Goal: Information Seeking & Learning: Learn about a topic

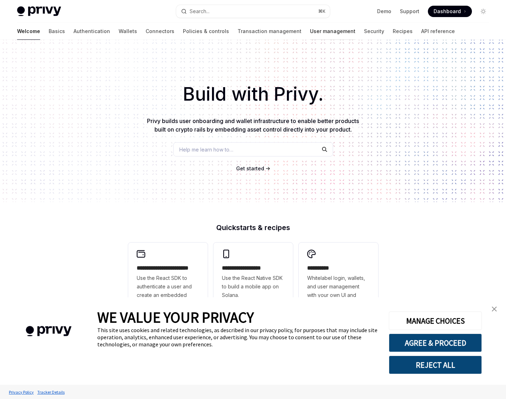
click at [310, 33] on link "User management" at bounding box center [332, 31] width 45 height 17
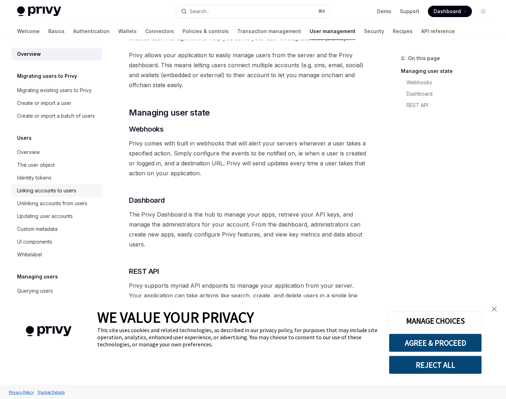
scroll to position [72, 0]
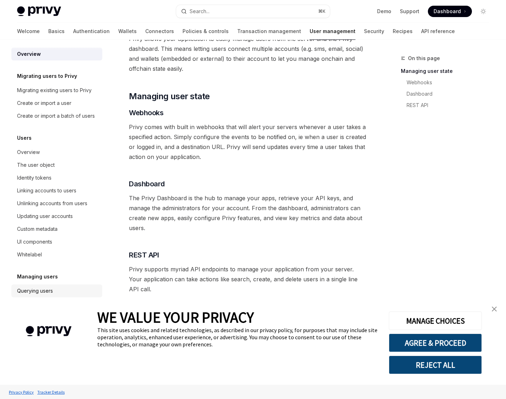
click at [55, 285] on link "Querying users" at bounding box center [56, 290] width 91 height 13
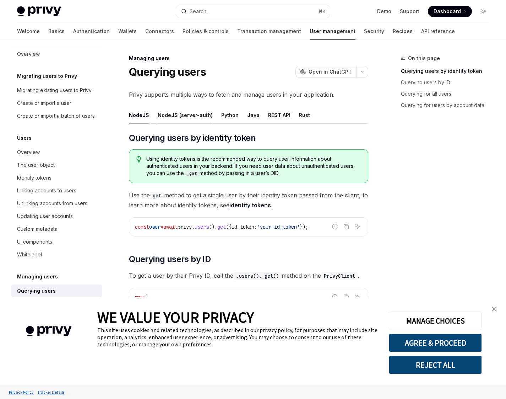
click at [197, 115] on div "NodeJS (server-auth)" at bounding box center [185, 115] width 55 height 17
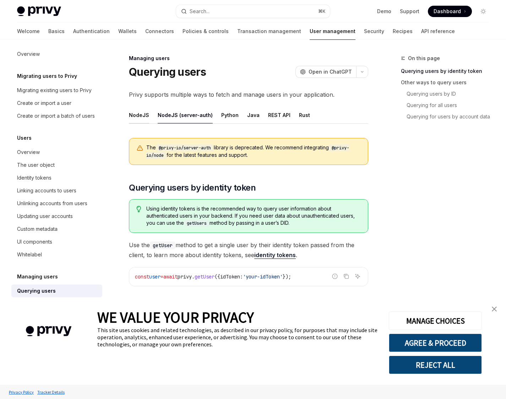
click at [141, 118] on div "NodeJS" at bounding box center [139, 115] width 20 height 17
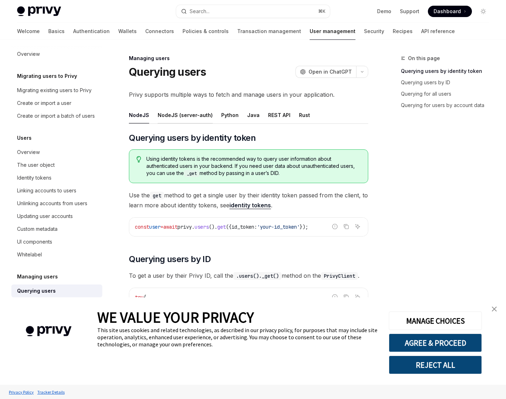
click at [166, 119] on div "NodeJS (server-auth)" at bounding box center [185, 115] width 55 height 17
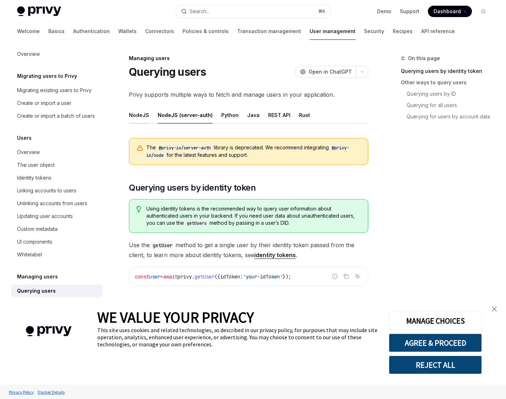
click at [144, 113] on div "NodeJS" at bounding box center [139, 115] width 20 height 17
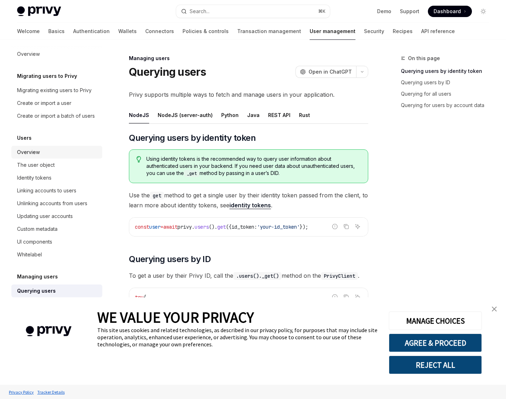
click at [41, 156] on link "Overview" at bounding box center [56, 152] width 91 height 13
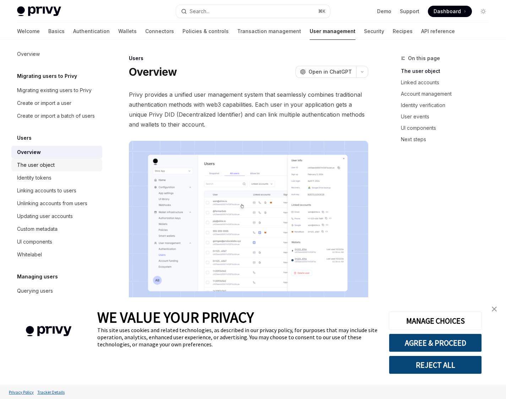
click at [46, 163] on div "The user object" at bounding box center [36, 165] width 38 height 9
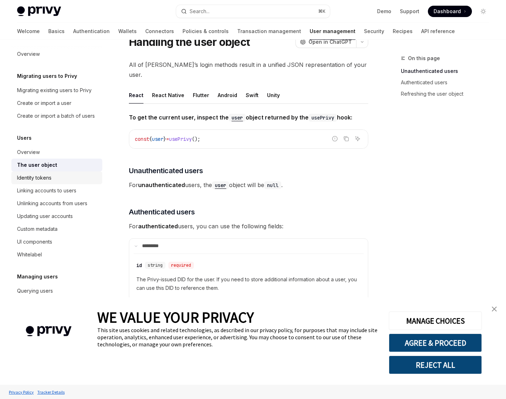
scroll to position [33, 0]
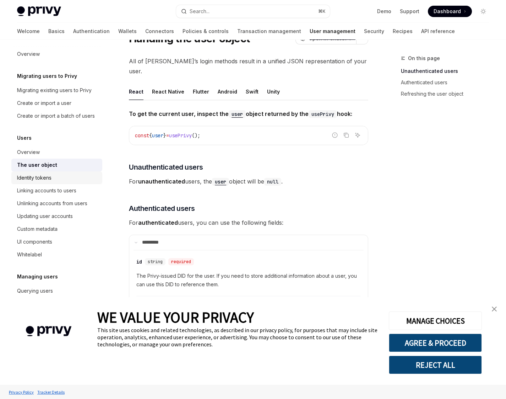
click at [66, 180] on div "Identity tokens" at bounding box center [57, 177] width 81 height 9
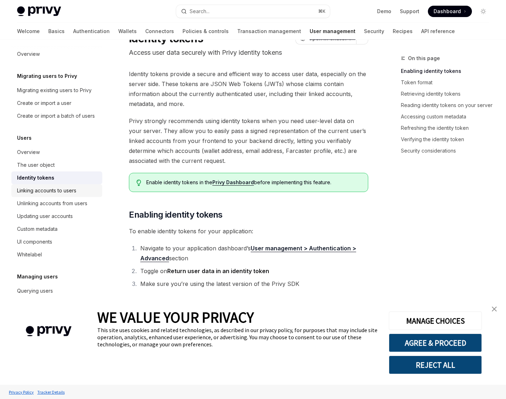
click at [70, 187] on div "Linking accounts to users" at bounding box center [46, 190] width 59 height 9
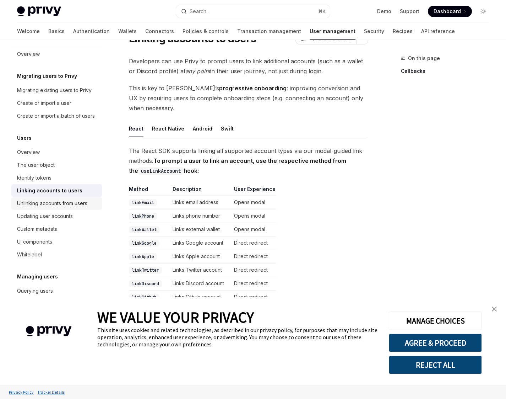
click at [92, 204] on div "Unlinking accounts from users" at bounding box center [57, 203] width 81 height 9
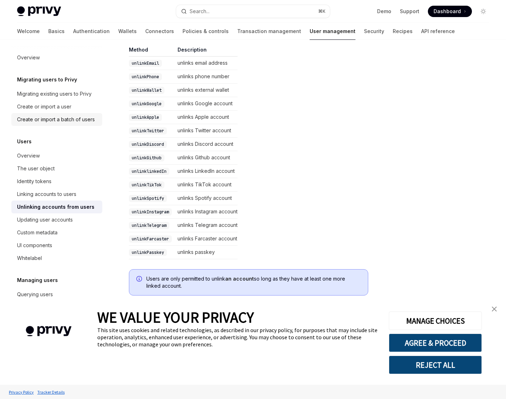
click at [66, 123] on div "Create or import a batch of users" at bounding box center [56, 119] width 78 height 9
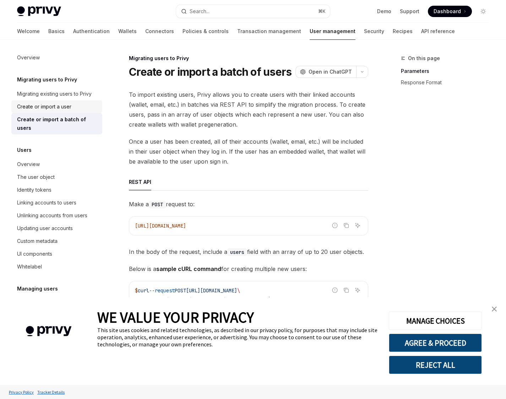
click at [59, 107] on div "Create or import a user" at bounding box center [44, 106] width 54 height 9
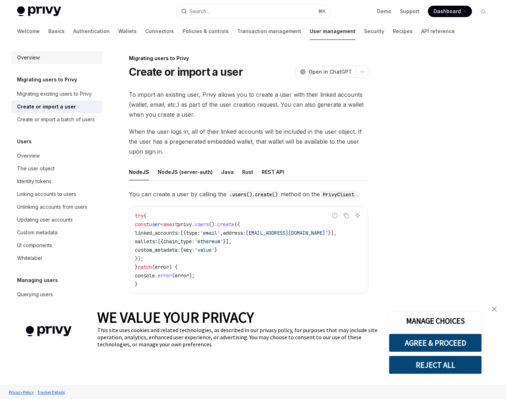
click at [41, 51] on link "Overview" at bounding box center [56, 57] width 91 height 13
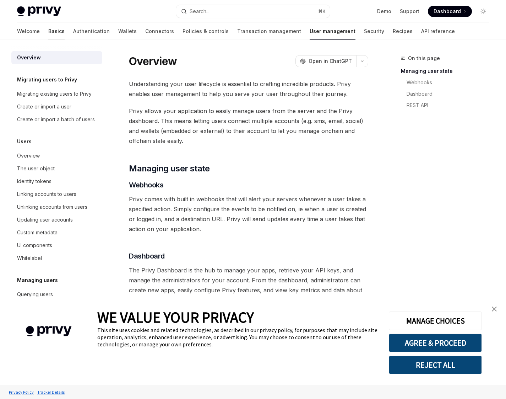
click at [48, 30] on link "Basics" at bounding box center [56, 31] width 16 height 17
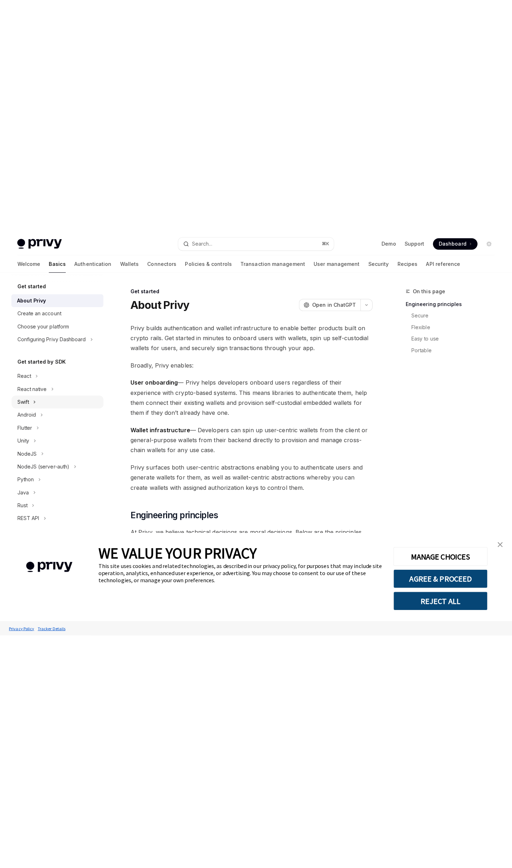
scroll to position [5, 0]
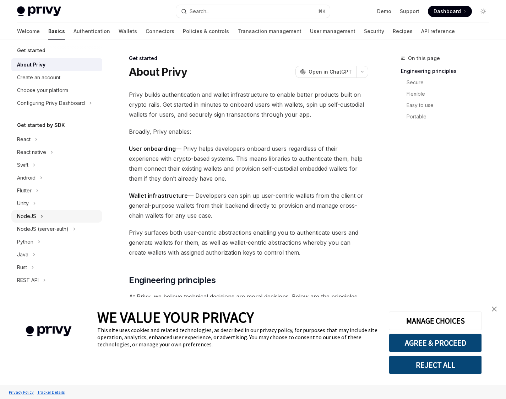
click at [70, 212] on button "NodeJS" at bounding box center [56, 216] width 91 height 13
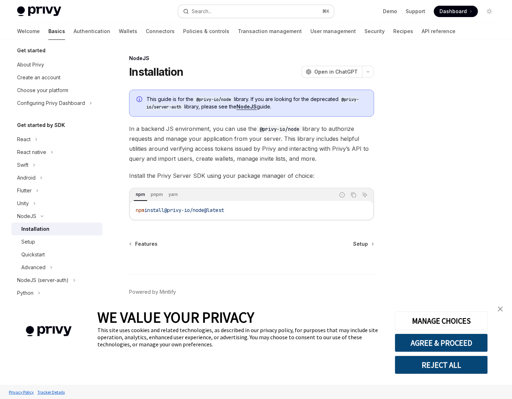
type textarea "*"
